Goal: Transaction & Acquisition: Purchase product/service

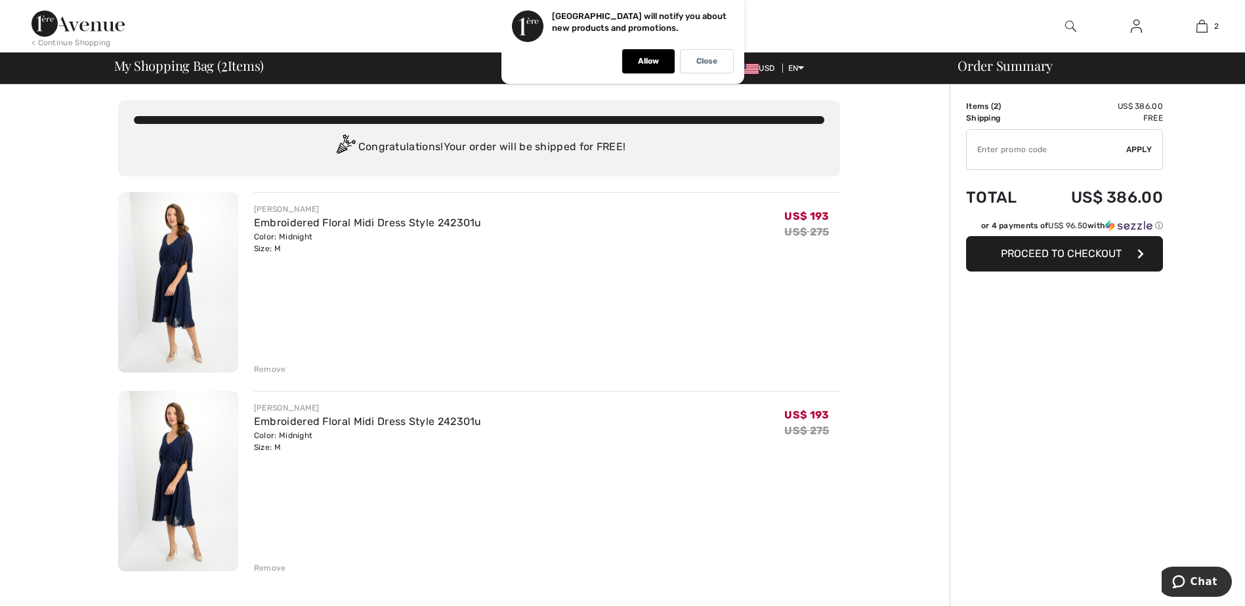
click at [279, 568] on div "Remove" at bounding box center [270, 568] width 32 height 12
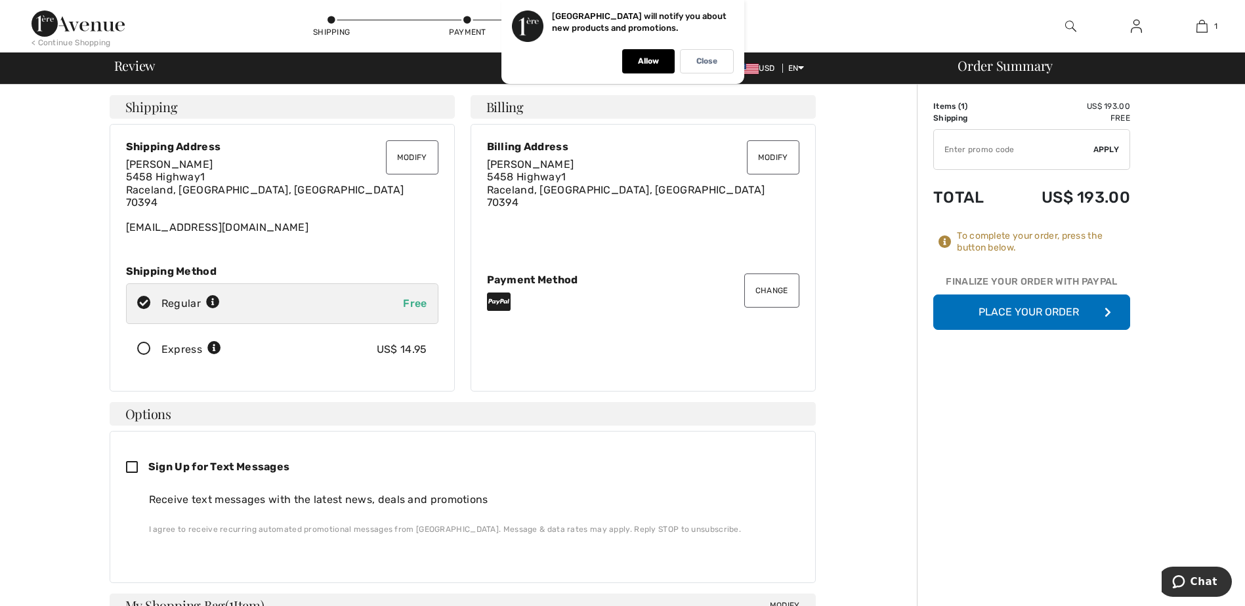
click at [1050, 306] on button "Place Your Order" at bounding box center [1031, 312] width 197 height 35
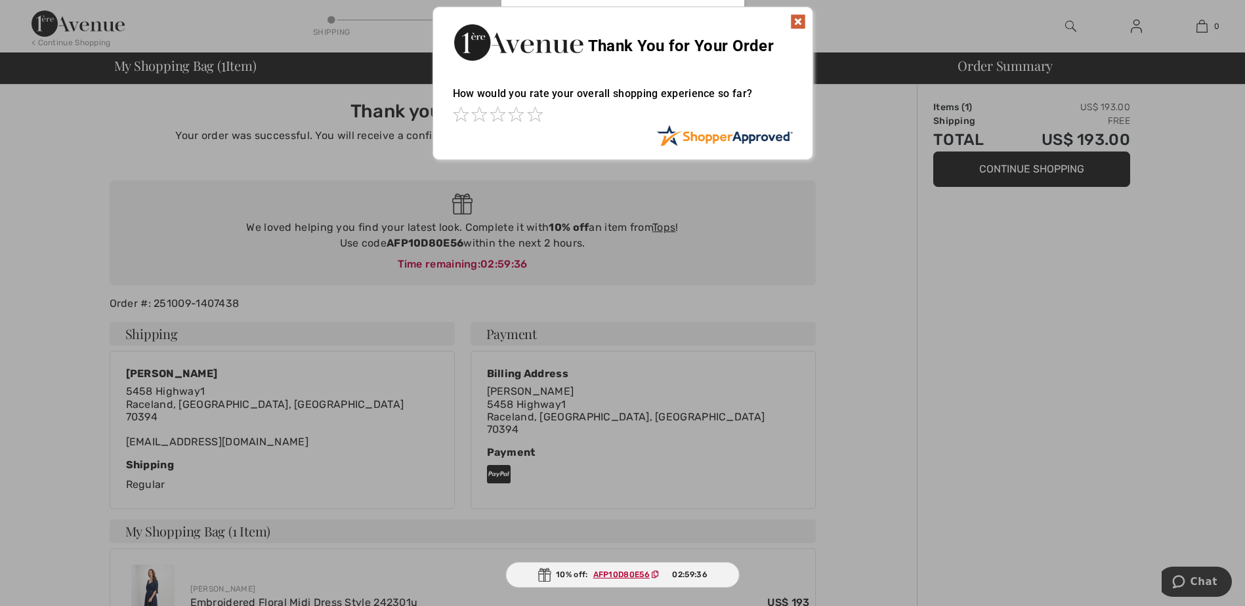
click at [797, 21] on img at bounding box center [798, 22] width 16 height 16
